Goal: Information Seeking & Learning: Learn about a topic

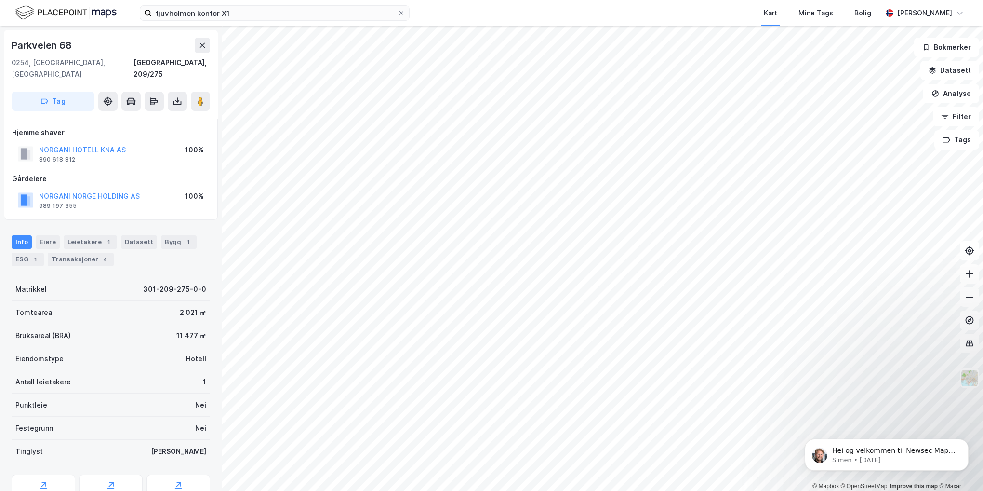
scroll to position [2, 0]
click at [0, 0] on button "NORGANI NORGE HOLDING AS" at bounding box center [0, 0] width 0 height 0
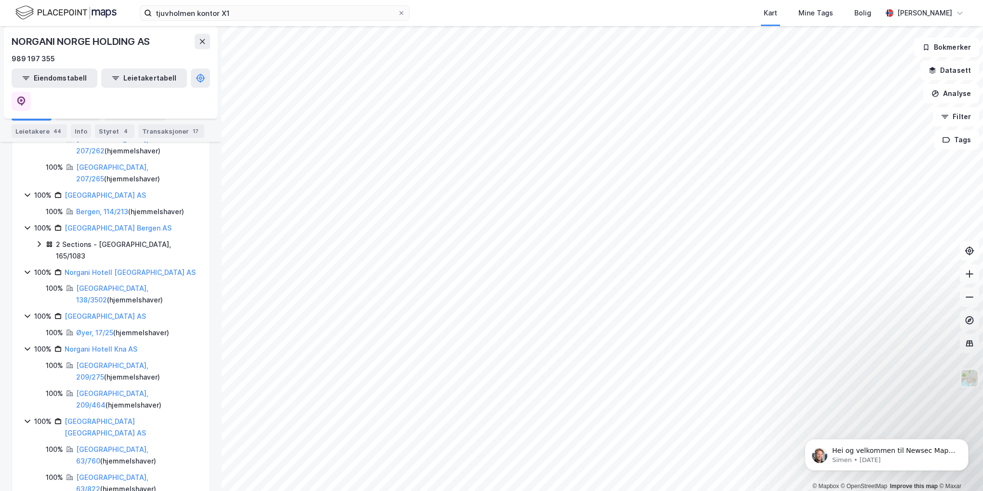
scroll to position [868, 0]
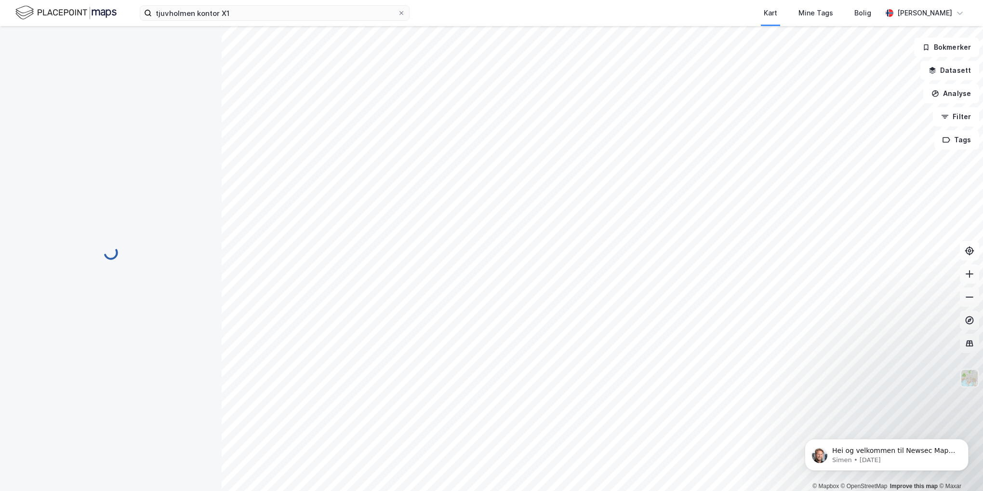
scroll to position [2, 0]
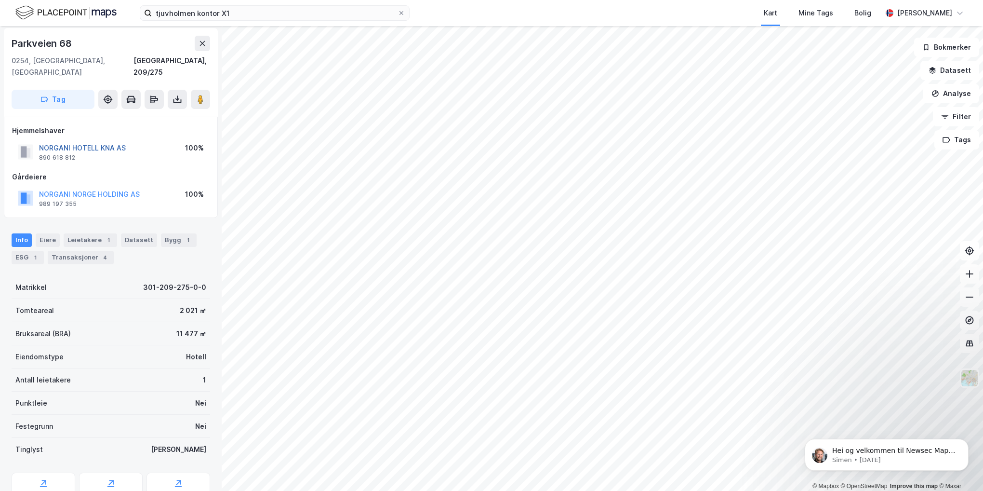
click at [0, 0] on button "NORGANI HOTELL KNA AS" at bounding box center [0, 0] width 0 height 0
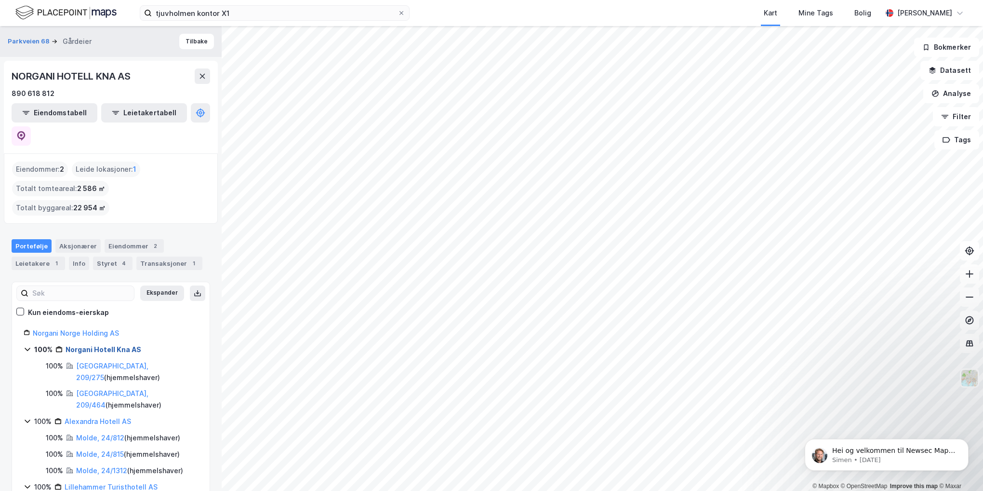
click at [110, 345] on link "Norgani Hotell Kna AS" at bounding box center [104, 349] width 76 height 8
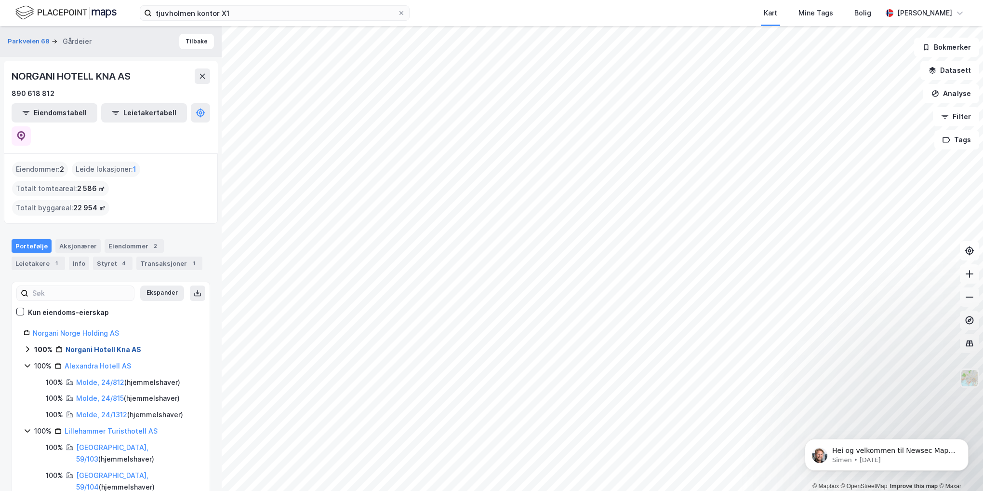
click at [110, 345] on link "Norgani Hotell Kna AS" at bounding box center [104, 349] width 76 height 8
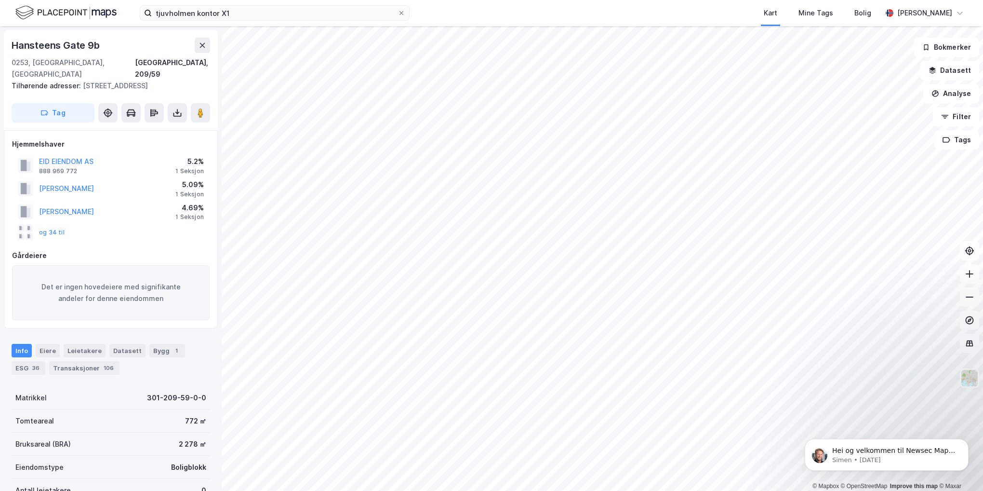
scroll to position [2, 0]
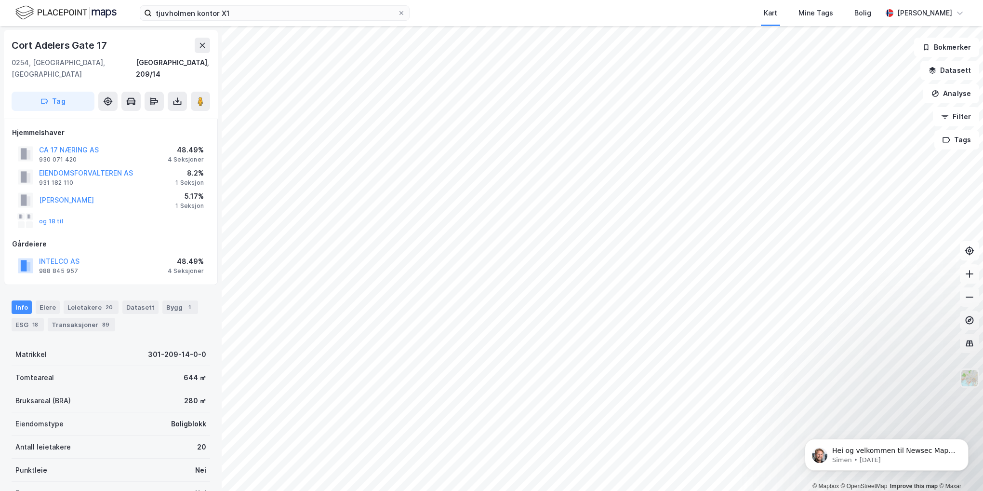
scroll to position [2, 0]
click at [0, 0] on button "INTELCO AS" at bounding box center [0, 0] width 0 height 0
